Goal: Task Accomplishment & Management: Use online tool/utility

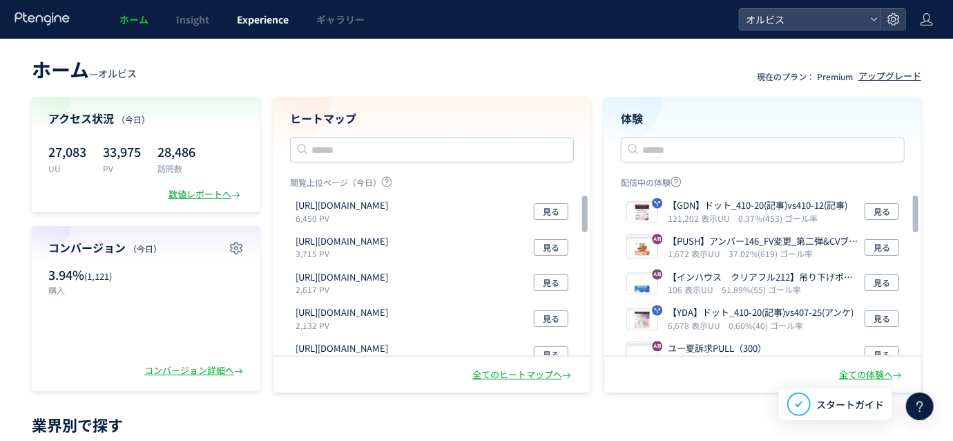
click at [249, 26] on span "Experience" at bounding box center [263, 19] width 52 height 14
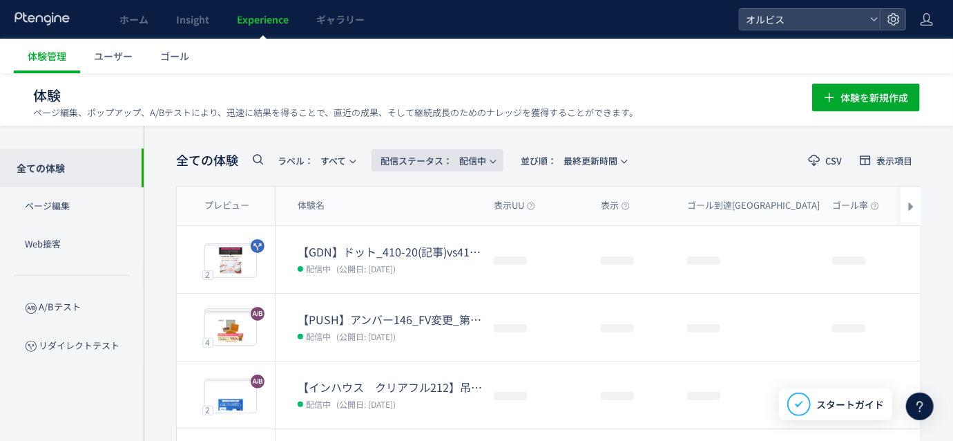
click at [486, 154] on span "配信ステータス​： 配信中" at bounding box center [434, 160] width 106 height 23
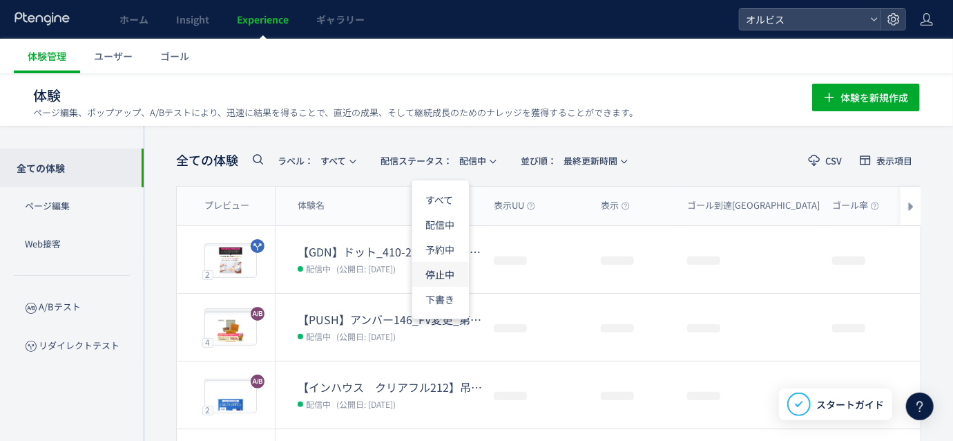
click at [448, 270] on li "停止中" at bounding box center [440, 274] width 57 height 25
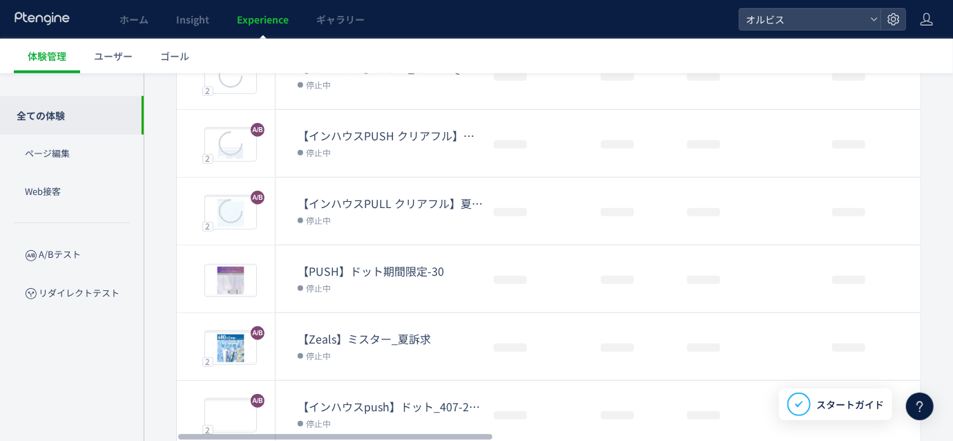
scroll to position [512, 0]
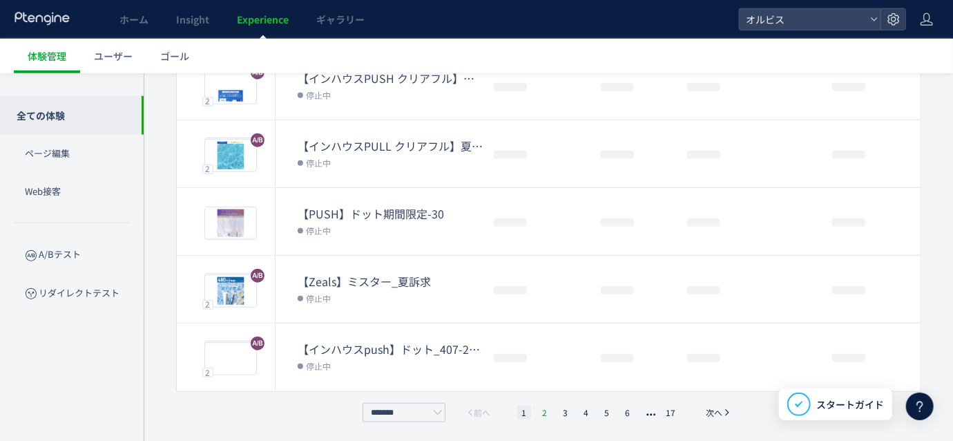
click at [541, 408] on li "2" at bounding box center [545, 412] width 14 height 14
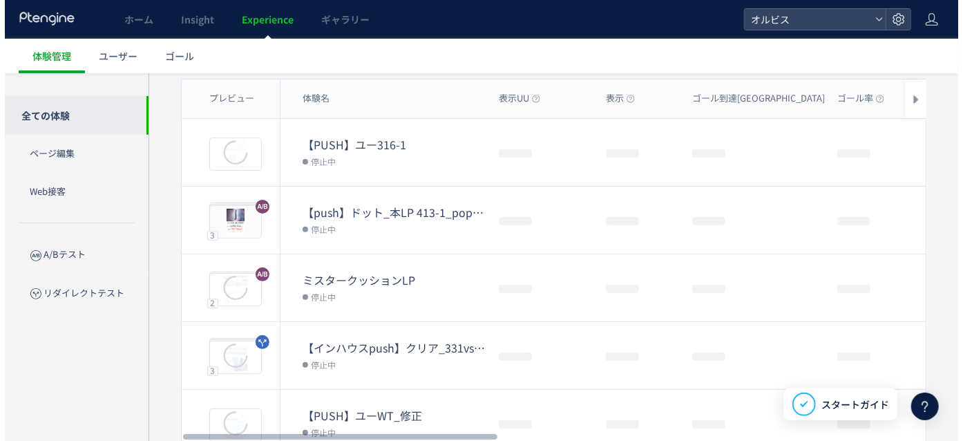
scroll to position [0, 0]
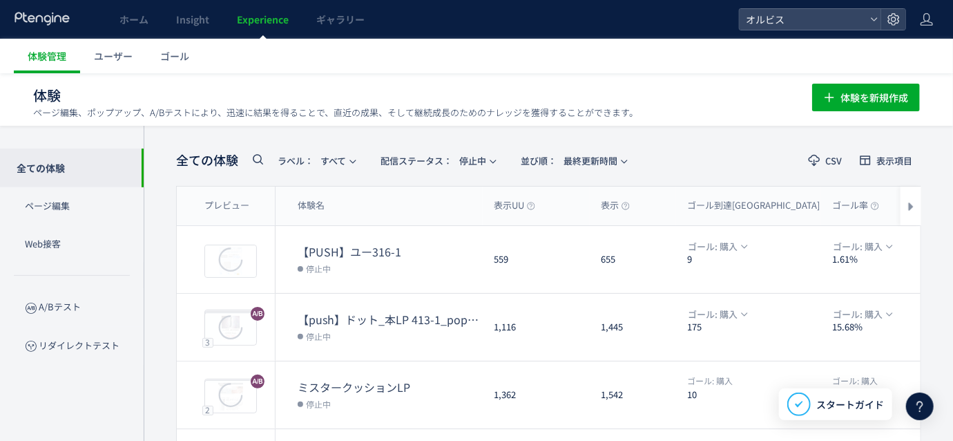
click at [260, 162] on use at bounding box center [258, 159] width 10 height 10
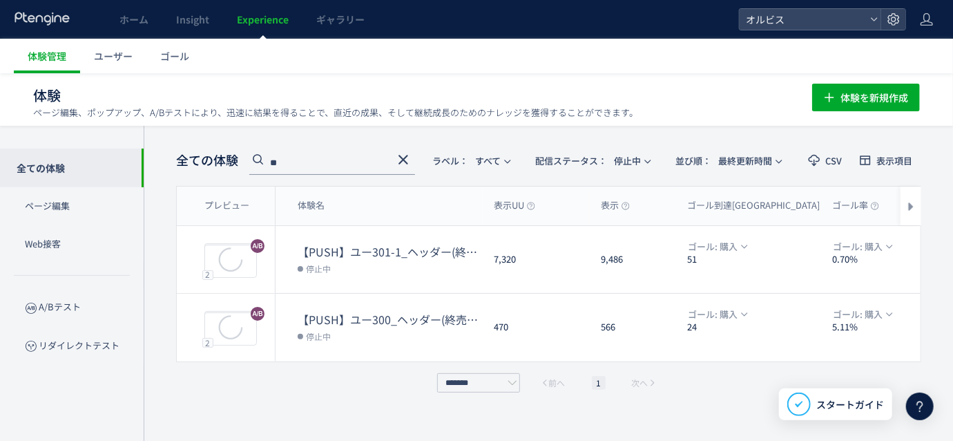
type input "**"
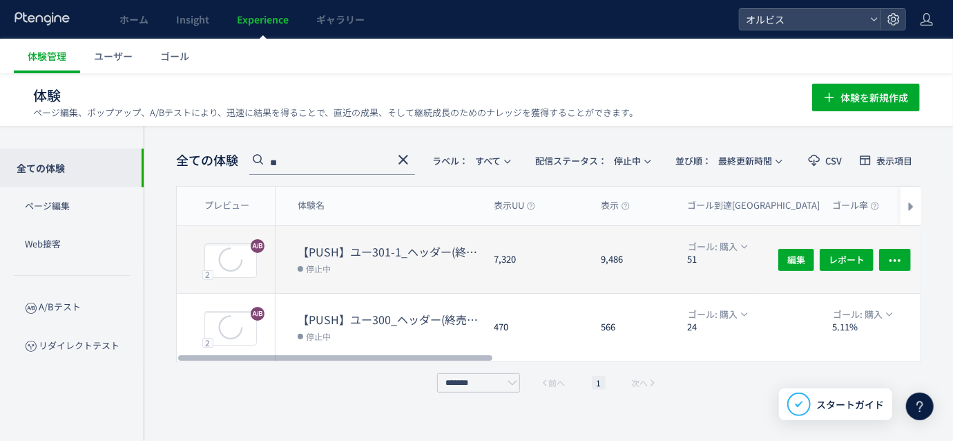
click at [412, 266] on dd "停止中" at bounding box center [390, 268] width 185 height 18
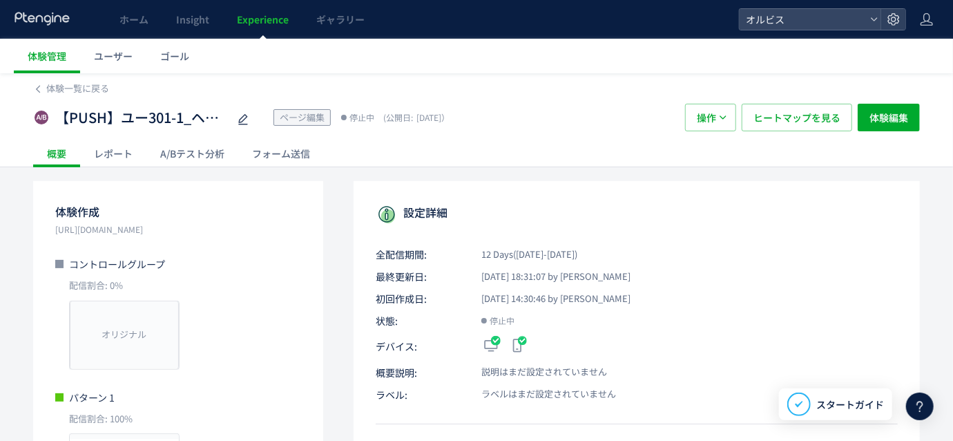
click at [175, 155] on div "A/Bテスト分析" at bounding box center [192, 154] width 92 height 28
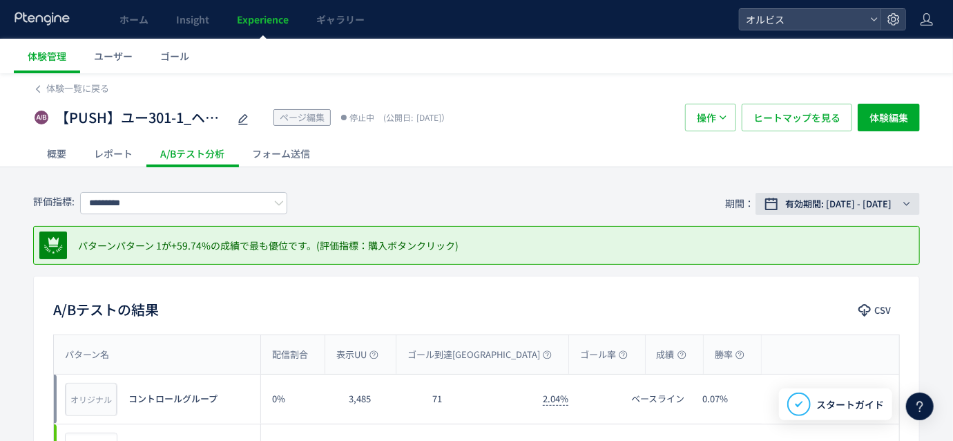
click at [814, 200] on span "有効期間: [DATE] - [DATE]" at bounding box center [838, 204] width 106 height 14
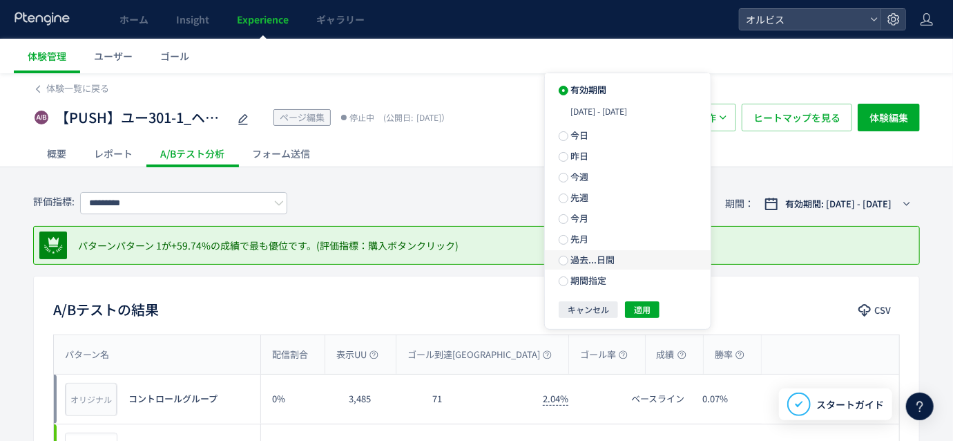
click at [584, 242] on span "先月" at bounding box center [578, 238] width 21 height 13
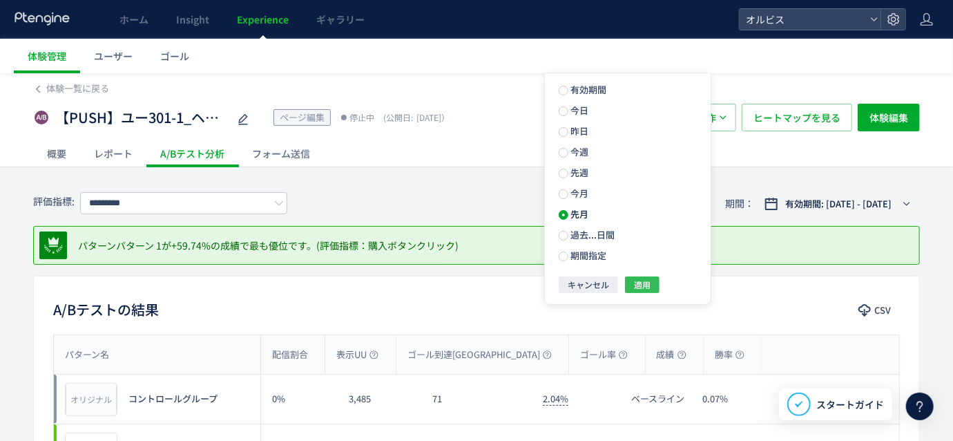
click at [640, 293] on span "適用" at bounding box center [642, 284] width 17 height 17
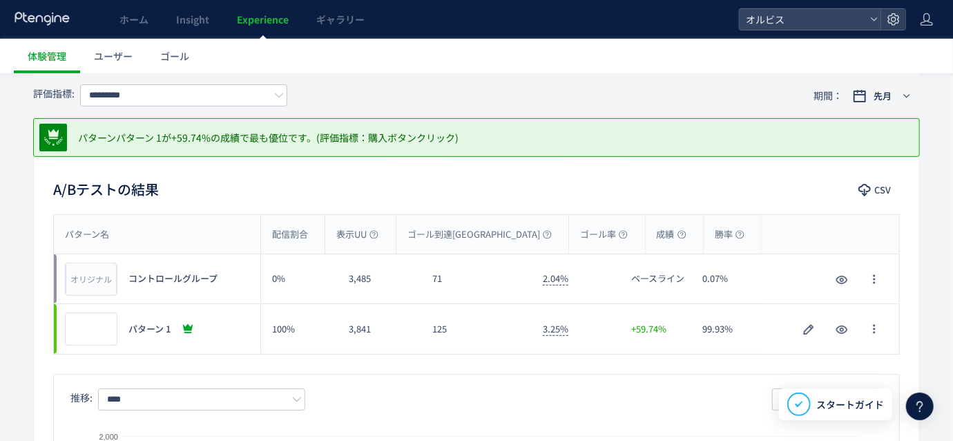
scroll to position [121, 0]
click at [261, 101] on input "*********" at bounding box center [183, 95] width 207 height 22
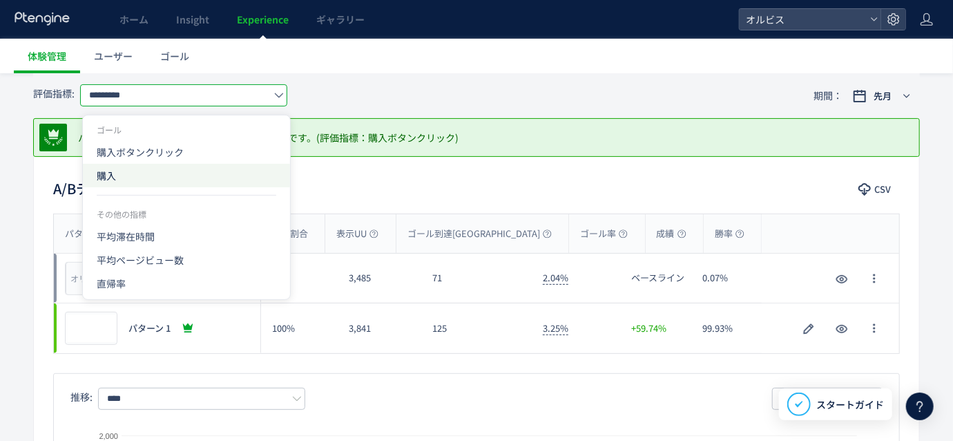
click at [187, 171] on span "購入" at bounding box center [187, 175] width 180 height 23
type input "**"
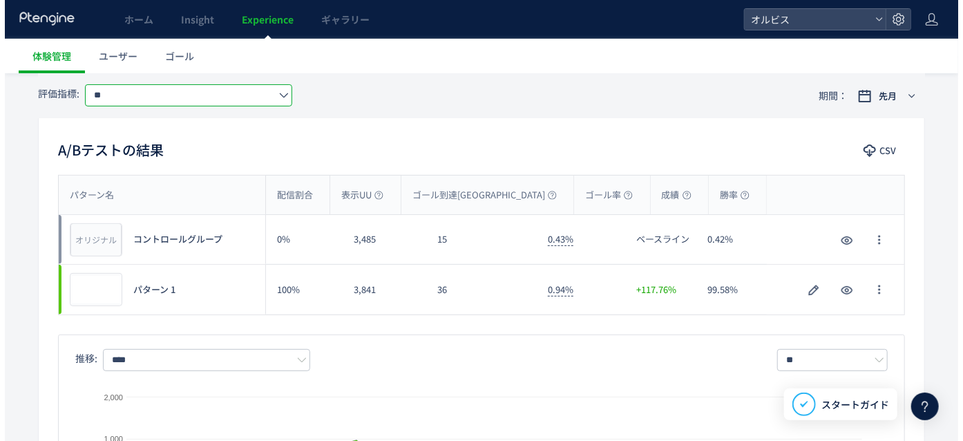
scroll to position [108, 0]
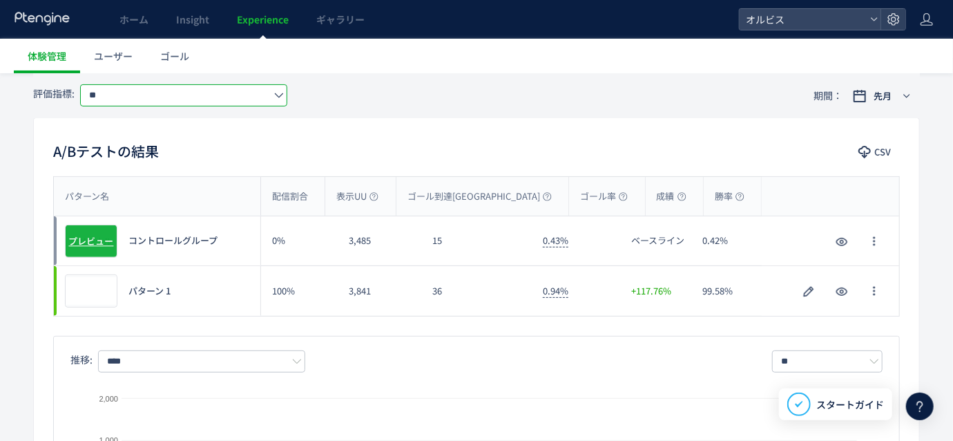
click at [96, 242] on span "プレビュー" at bounding box center [91, 240] width 45 height 13
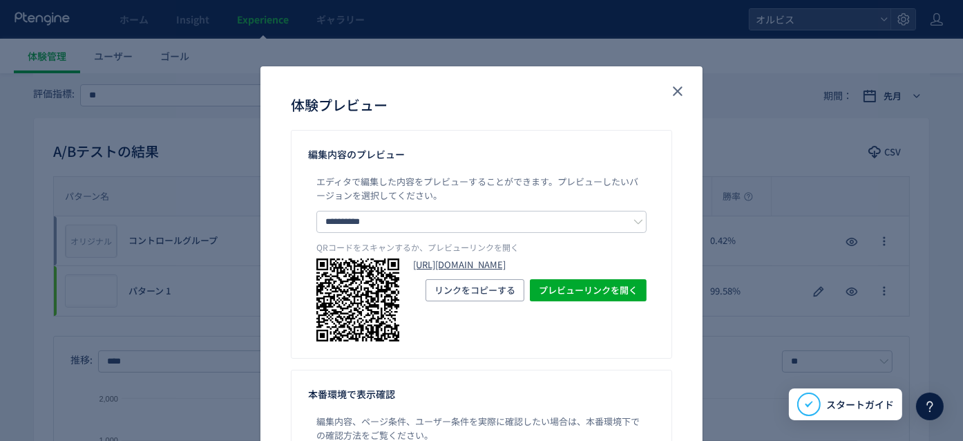
click at [413, 268] on link "[URL][DOMAIN_NAME]" at bounding box center [529, 264] width 233 height 13
click at [675, 87] on icon "close" at bounding box center [677, 91] width 17 height 17
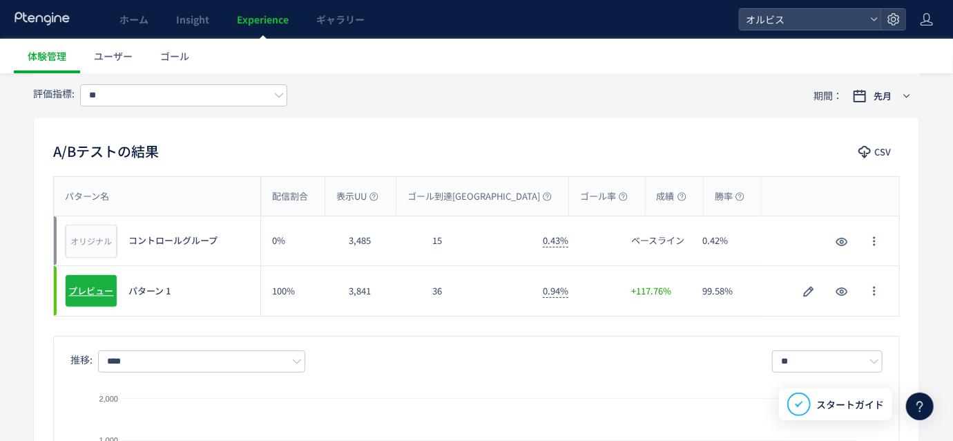
click at [106, 278] on div "プレビュー" at bounding box center [91, 290] width 52 height 33
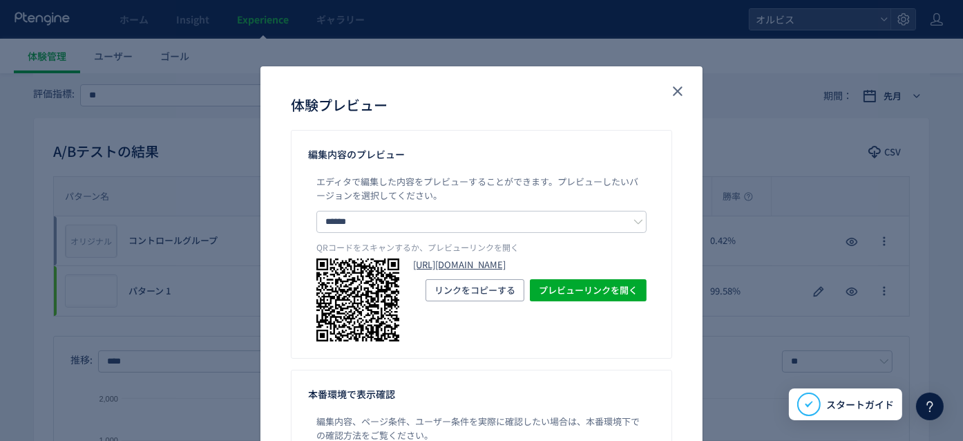
click at [419, 265] on link "[URL][DOMAIN_NAME]" at bounding box center [529, 264] width 233 height 13
